Goal: Find specific page/section: Find specific page/section

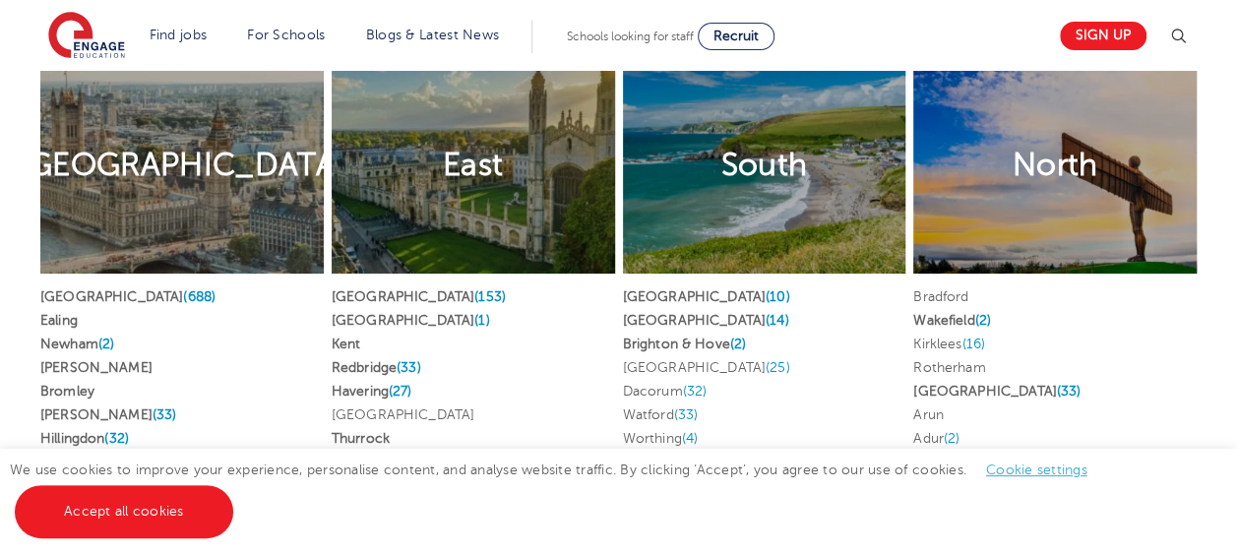
scroll to position [3863, 0]
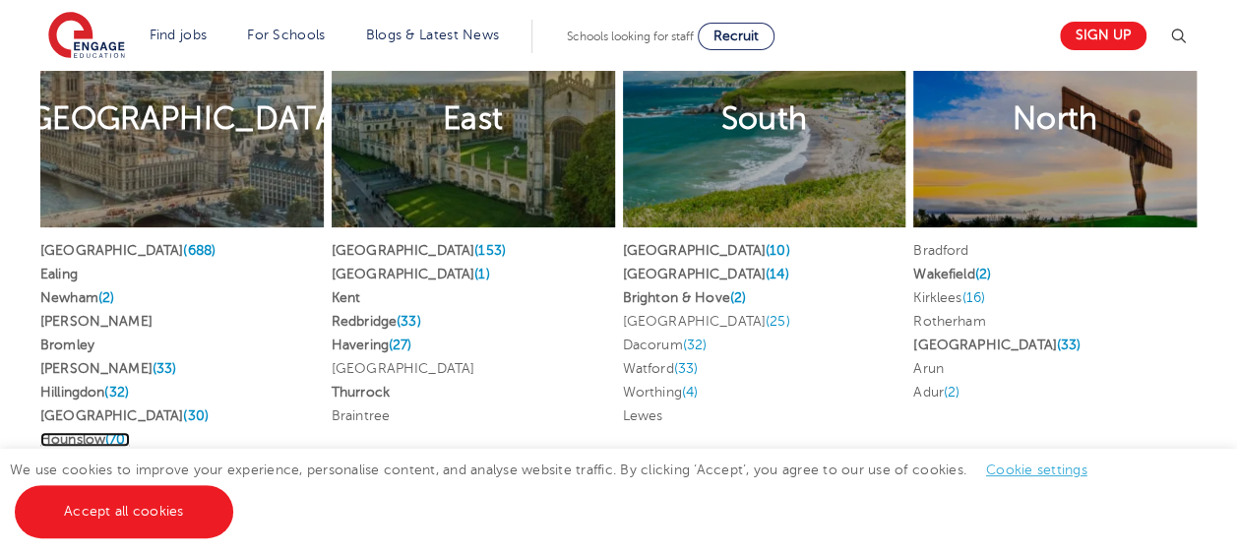
click at [116, 432] on span "(70)" at bounding box center [117, 439] width 25 height 15
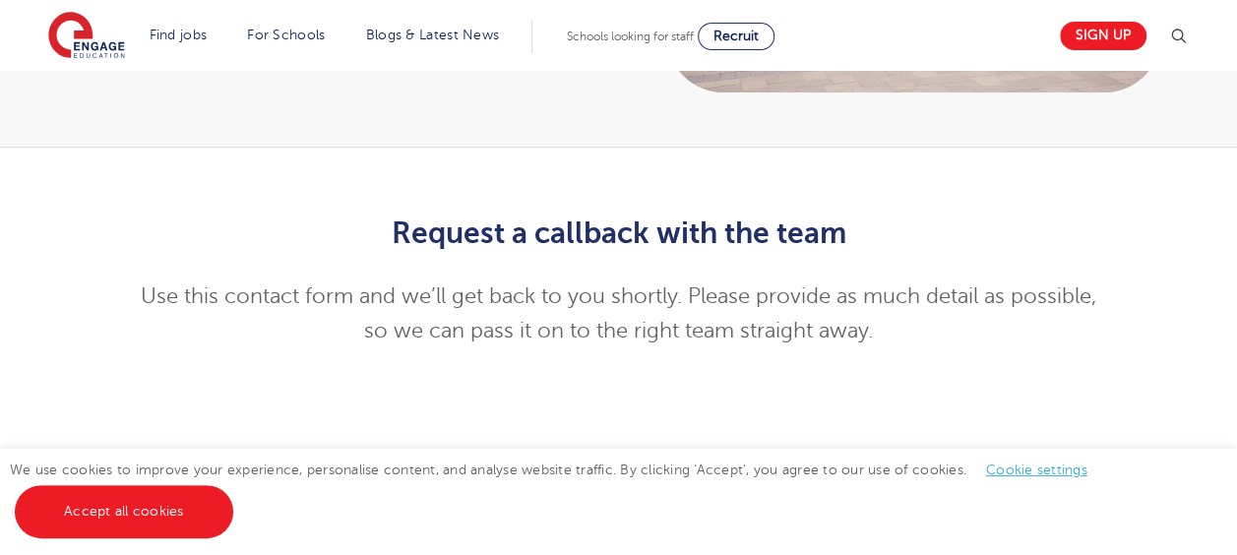
scroll to position [292, 0]
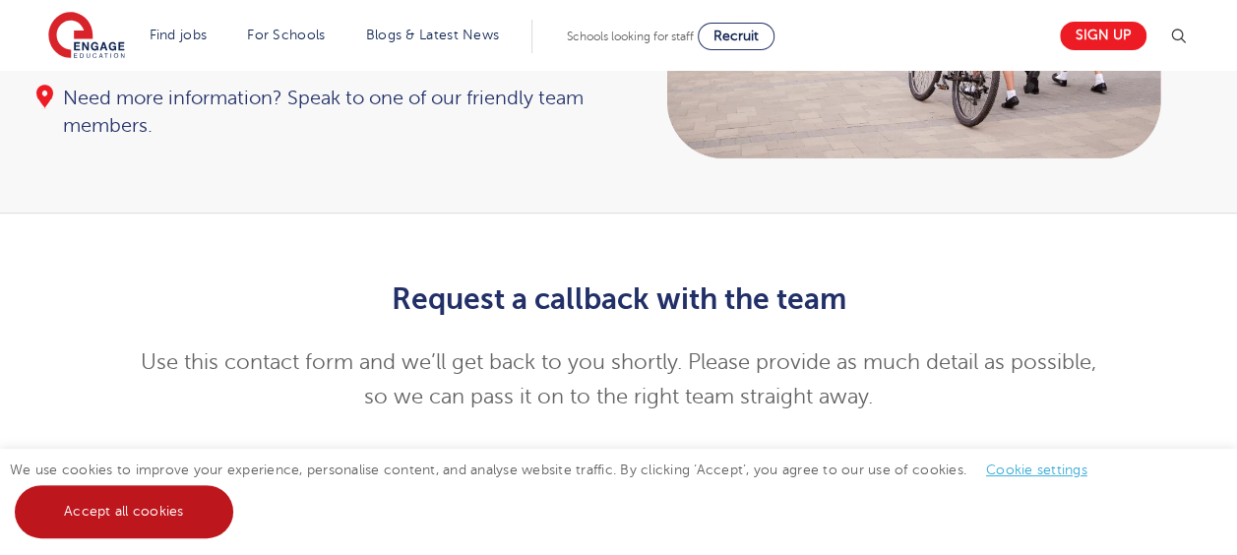
click at [220, 503] on link "Accept all cookies" at bounding box center [124, 511] width 218 height 53
